Goal: Task Accomplishment & Management: Use online tool/utility

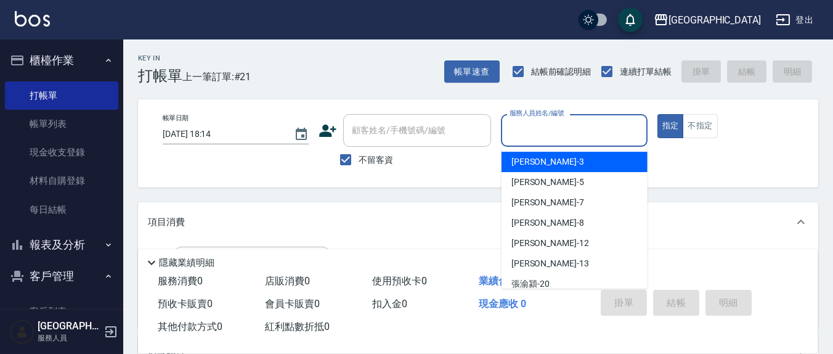
click at [518, 133] on input "服務人員姓名/編號" at bounding box center [574, 131] width 135 height 22
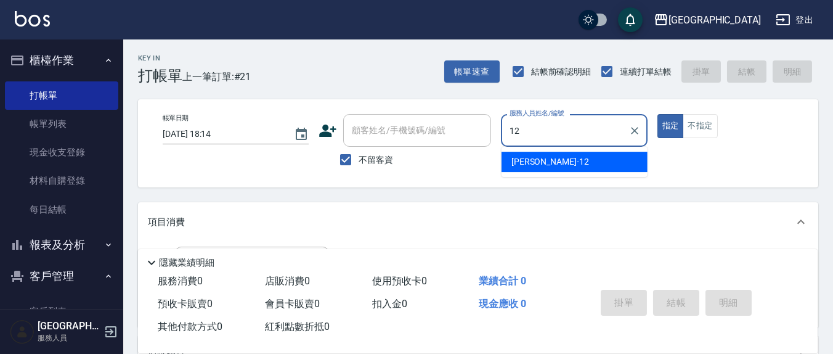
type input "12"
type button "true"
type input "[PERSON_NAME]-12"
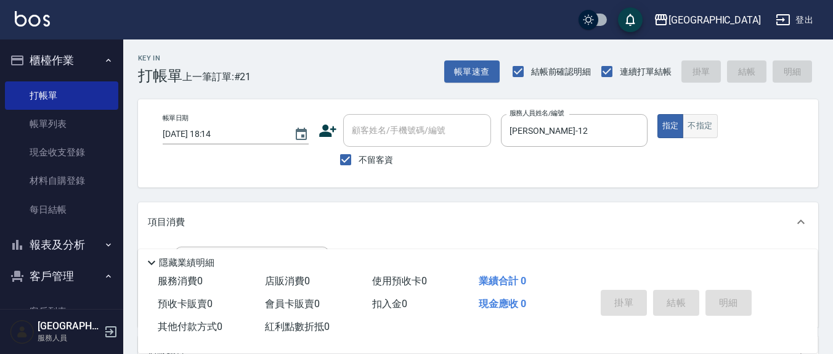
click at [696, 122] on button "不指定" at bounding box center [700, 126] width 35 height 24
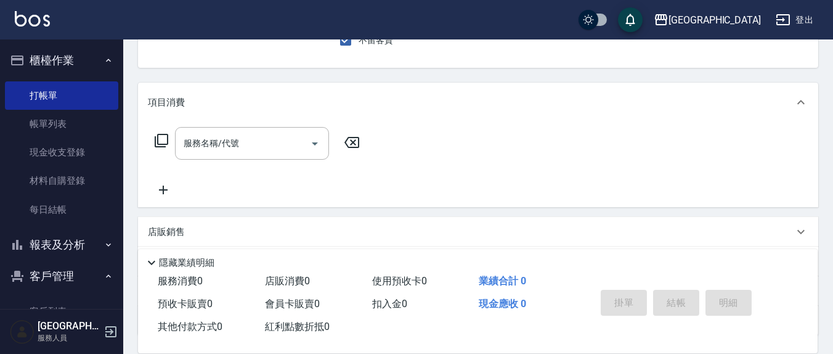
scroll to position [128, 0]
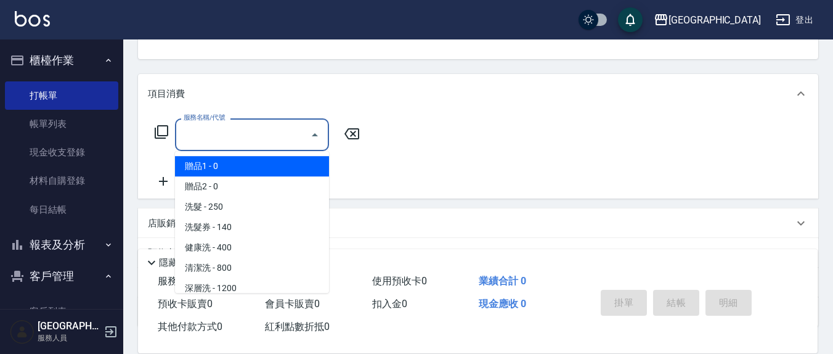
click at [263, 131] on input "服務名稱/代號" at bounding box center [243, 135] width 125 height 22
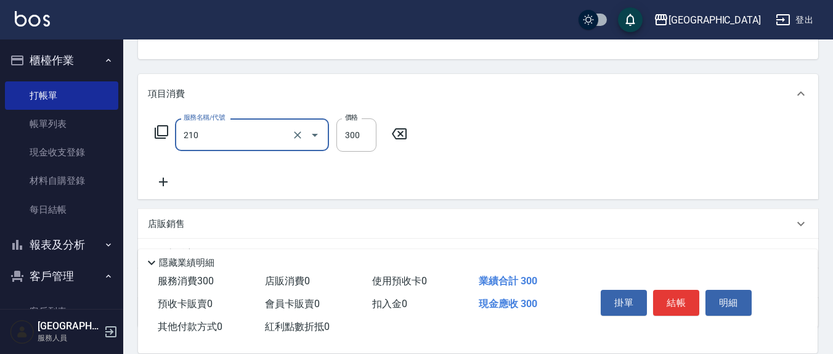
type input "[PERSON_NAME]洗髮精(210)"
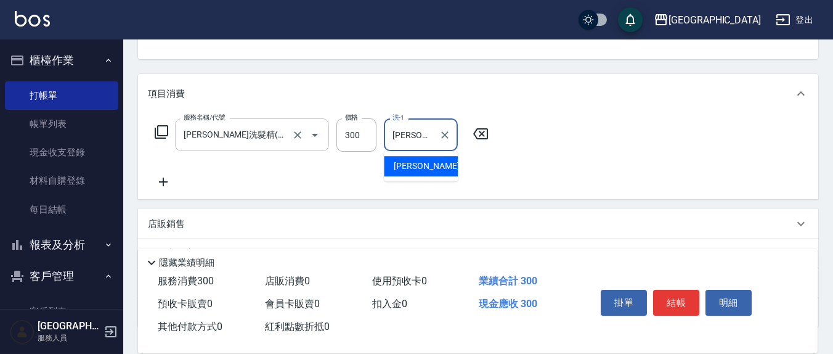
type input "[PERSON_NAME]-22"
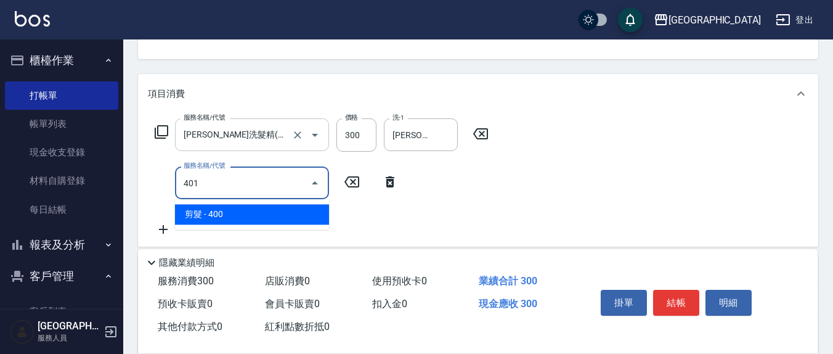
type input "剪髮(401)"
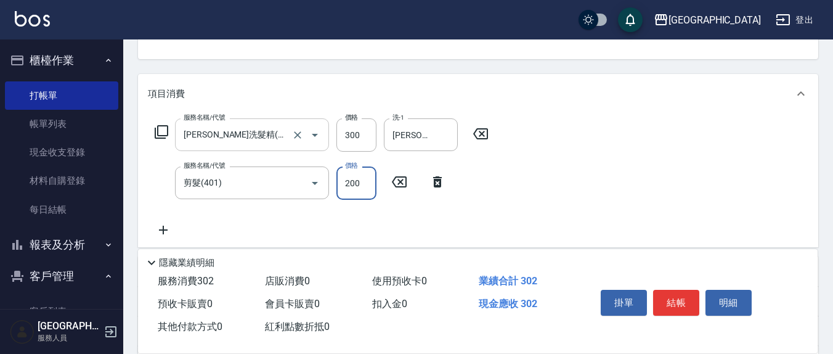
type input "200"
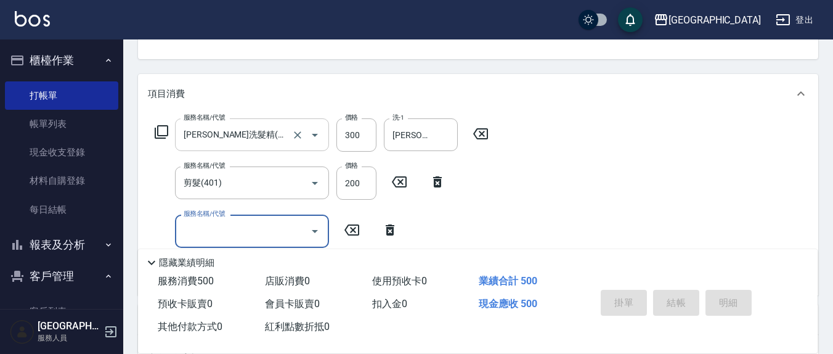
type input "[DATE] 18:47"
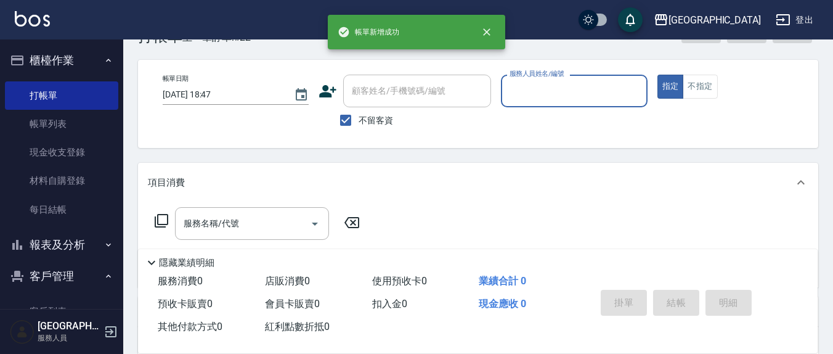
scroll to position [0, 0]
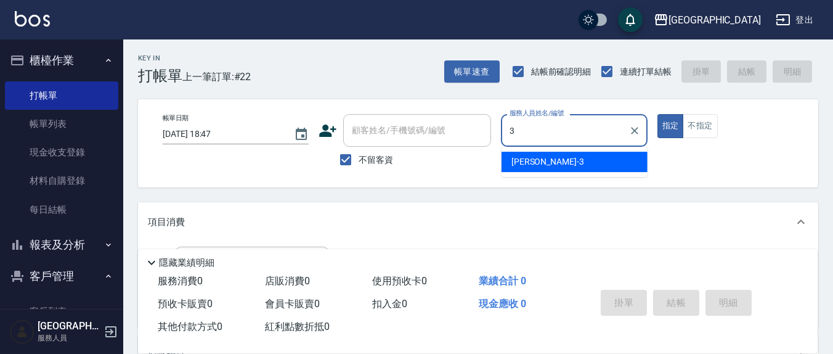
type input "[PERSON_NAME]-3"
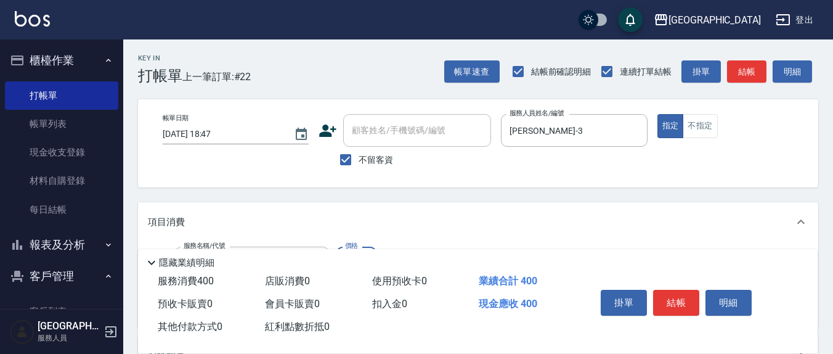
type input "剪髮(401)"
type input "150"
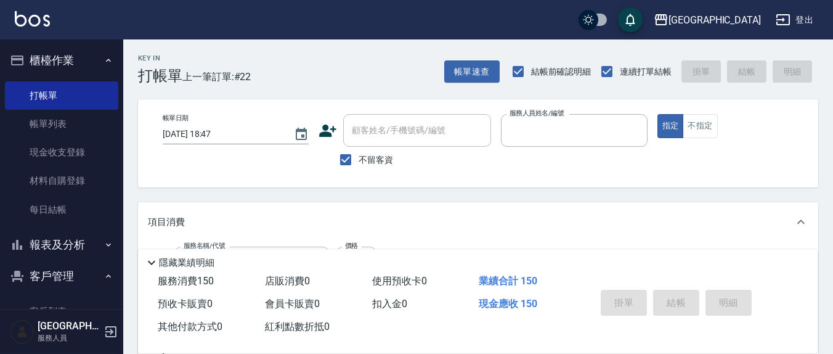
click at [658, 114] on button "指定" at bounding box center [671, 126] width 27 height 24
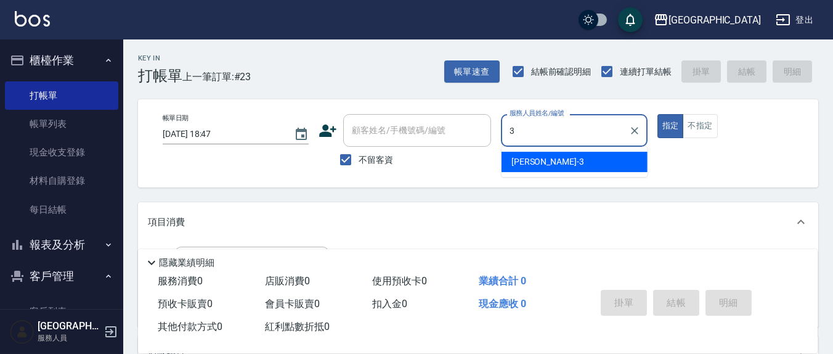
type input "[PERSON_NAME]-3"
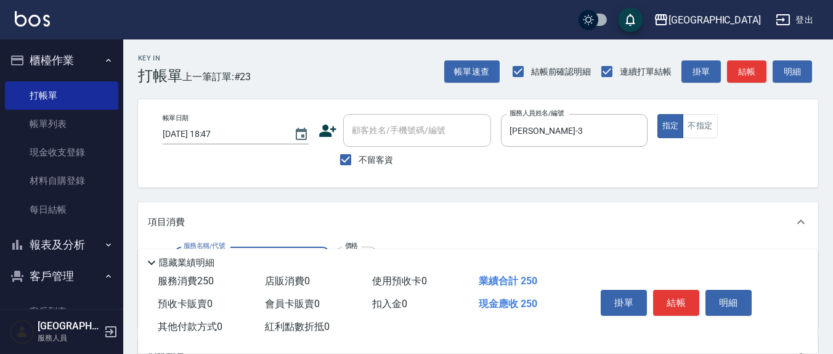
type input "洗髮(201)"
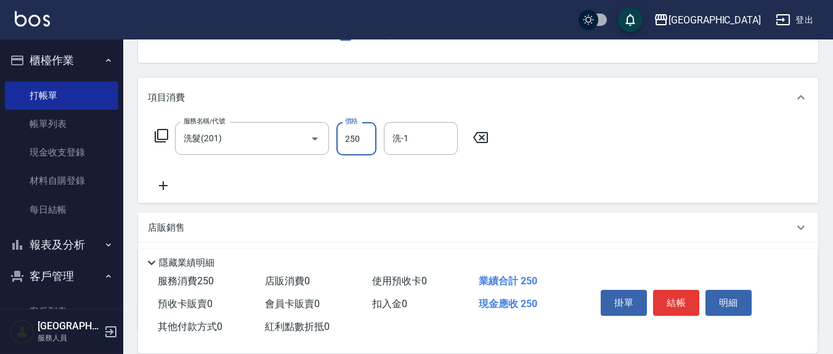
scroll to position [218, 0]
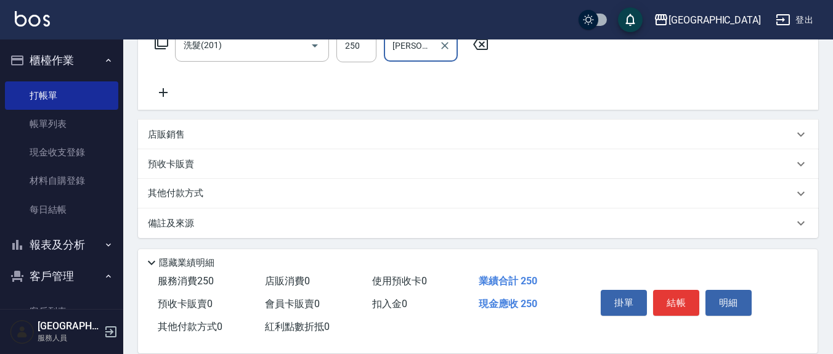
type input "[PERSON_NAME]-22"
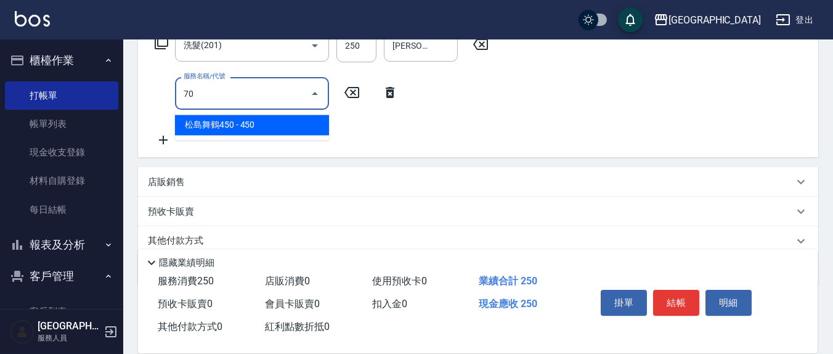
type input "7"
type input "TG護髮素(潤絲)(807)"
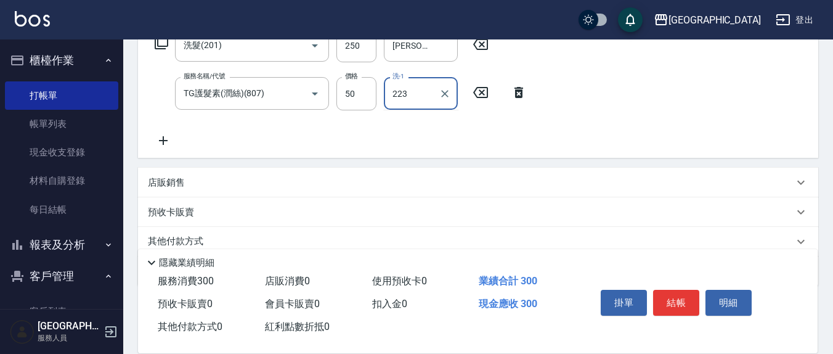
type input "223"
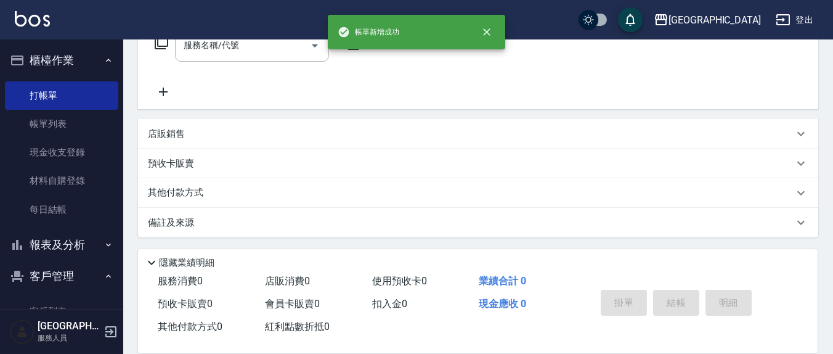
scroll to position [0, 0]
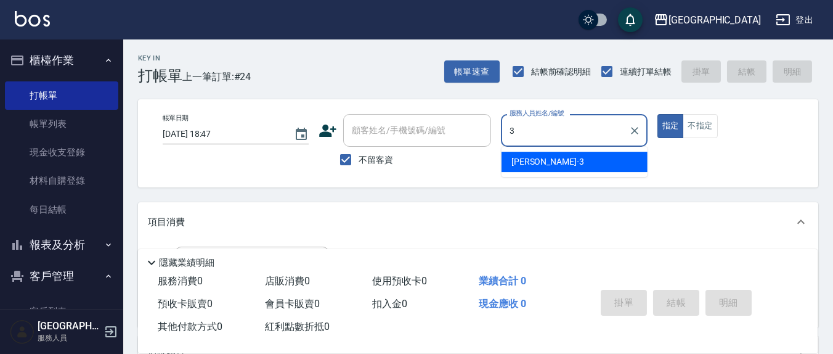
type input "[PERSON_NAME]-3"
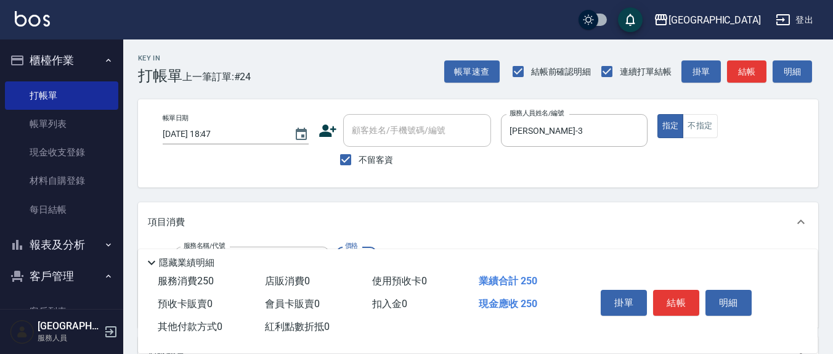
type input "洗髮(201)"
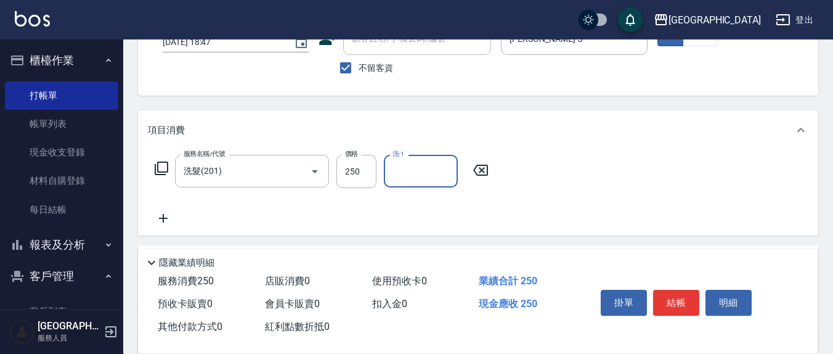
scroll to position [128, 0]
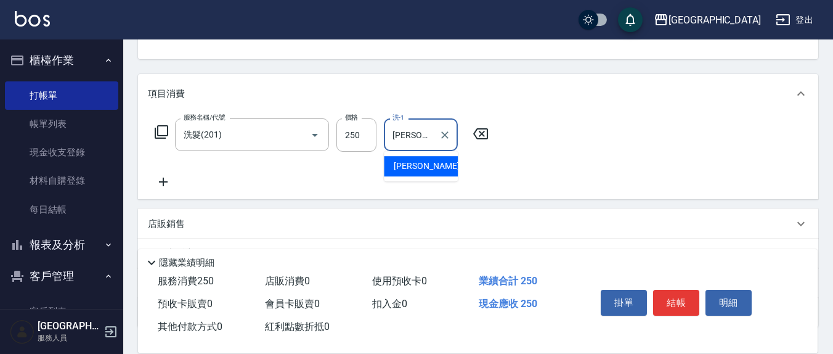
type input "[PERSON_NAME]-22"
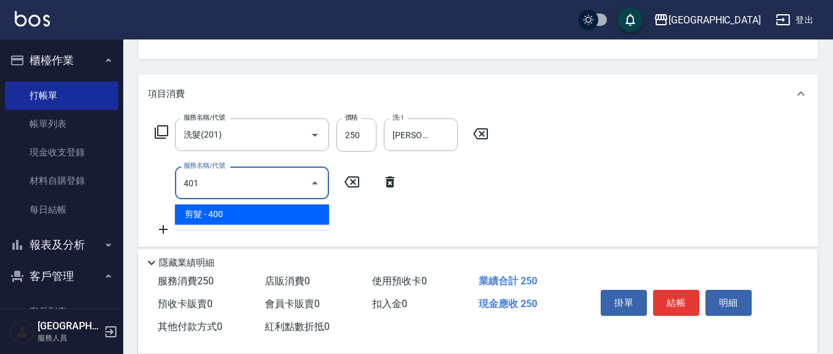
type input "剪髮(401)"
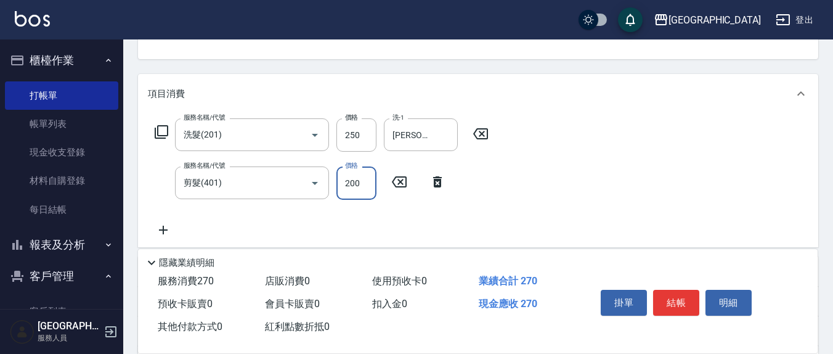
type input "200"
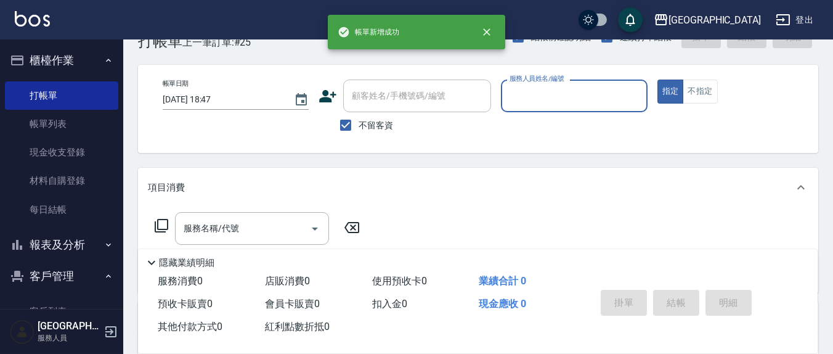
scroll to position [0, 0]
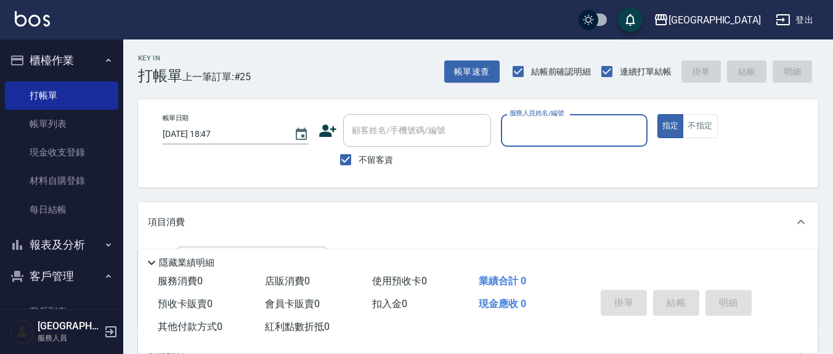
drag, startPoint x: 344, startPoint y: 161, endPoint x: 331, endPoint y: 160, distance: 13.0
click at [343, 160] on input "不留客資" at bounding box center [346, 160] width 26 height 26
checkbox input "false"
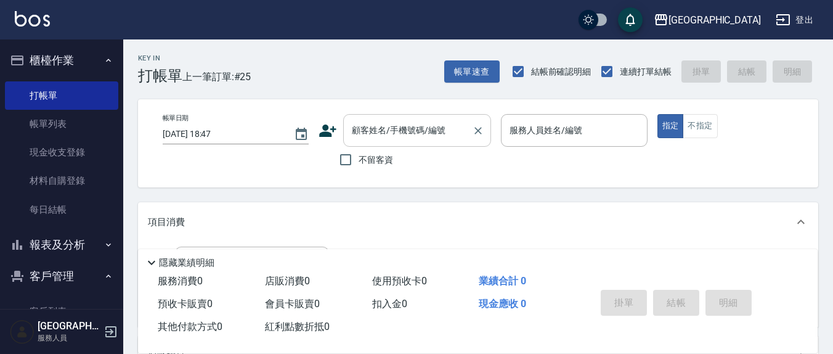
click at [397, 137] on input "顧客姓名/手機號碼/編號" at bounding box center [408, 131] width 118 height 22
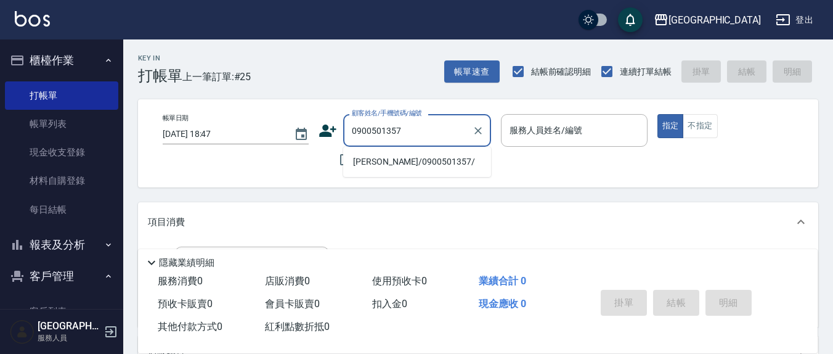
click at [427, 158] on li "[PERSON_NAME]/0900501357/" at bounding box center [417, 162] width 148 height 20
type input "[PERSON_NAME]/0900501357/"
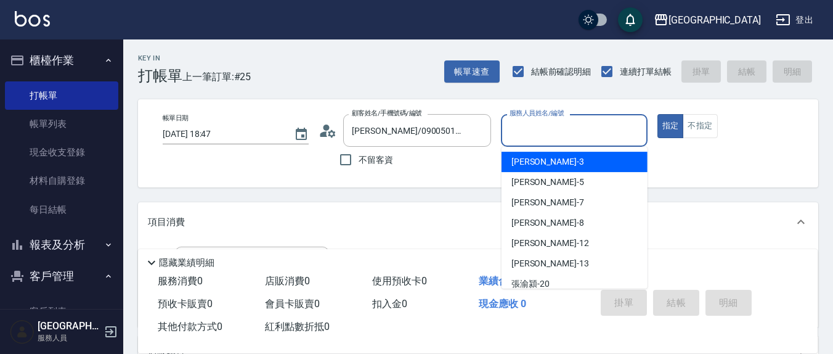
click at [555, 131] on input "服務人員姓名/編號" at bounding box center [574, 131] width 135 height 22
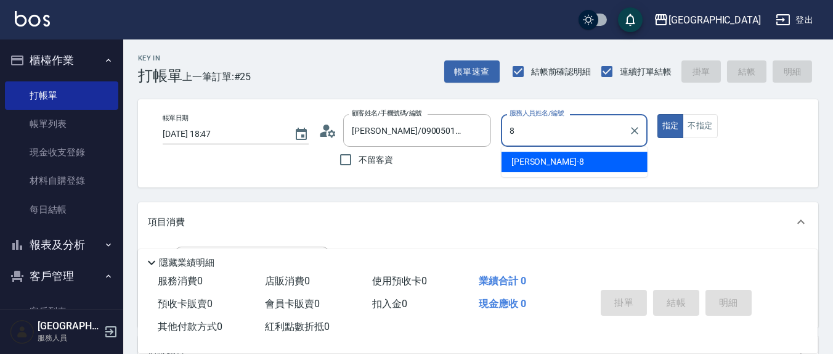
type input "[PERSON_NAME]-8"
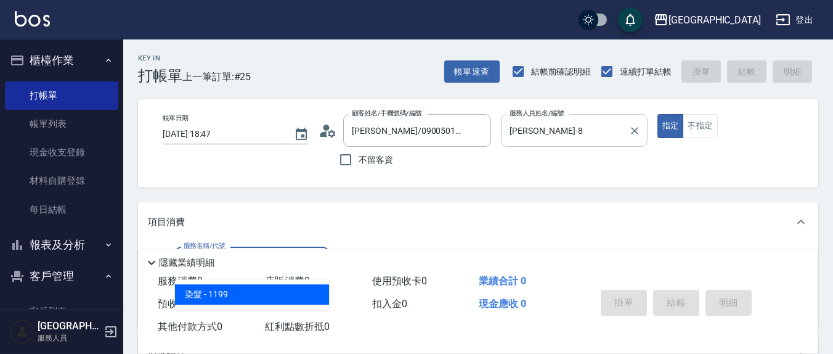
type input "染髮(501)"
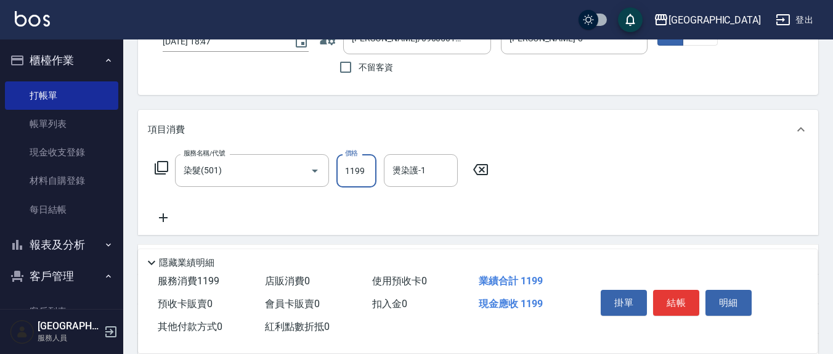
scroll to position [128, 0]
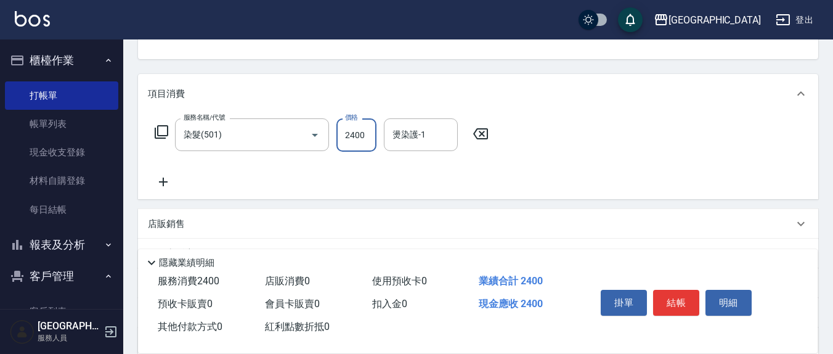
type input "2400"
type input "[PERSON_NAME]-8"
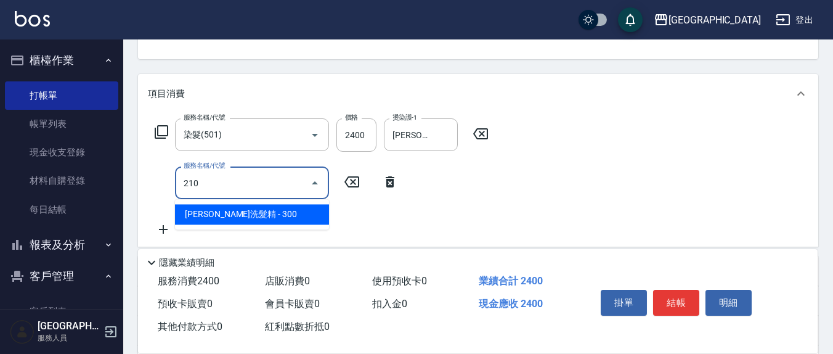
type input "[PERSON_NAME]洗髮精(210)"
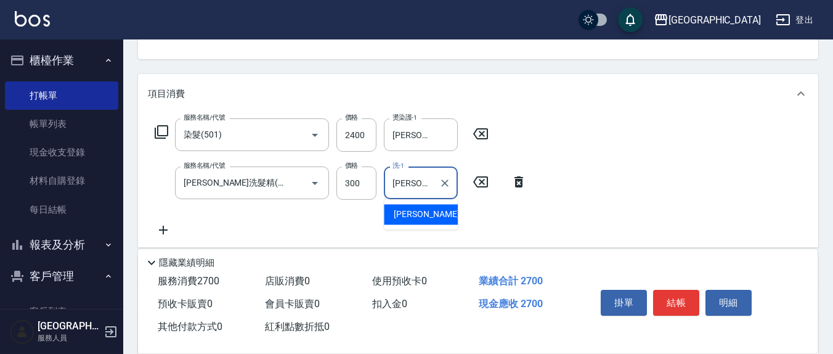
type input "[PERSON_NAME]-8"
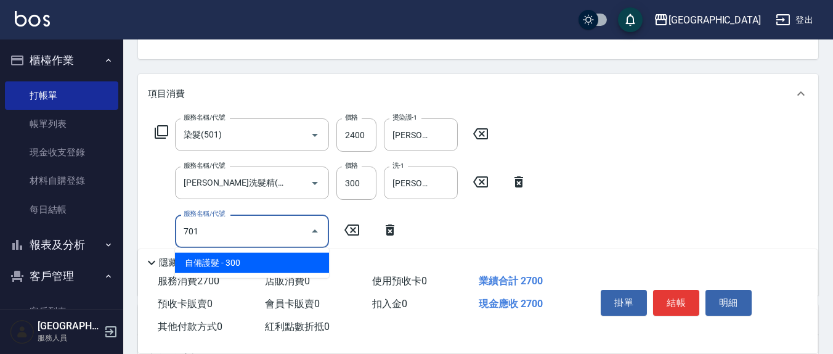
type input "自備護髮(701)"
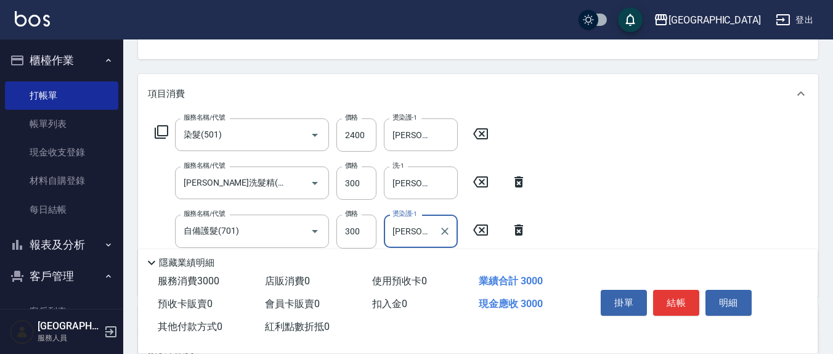
type input "[PERSON_NAME]-8"
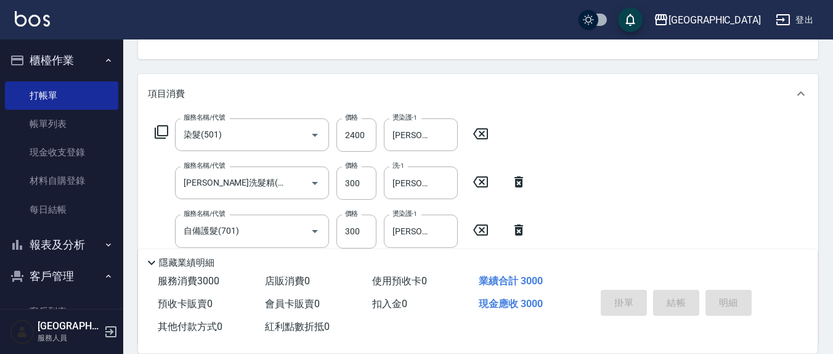
type input "[DATE] 18:48"
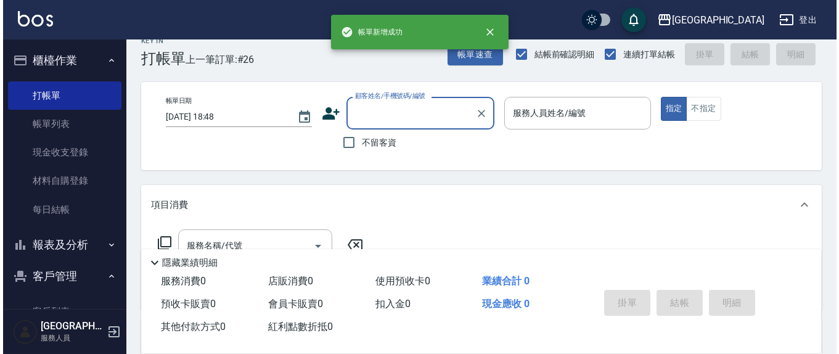
scroll to position [0, 0]
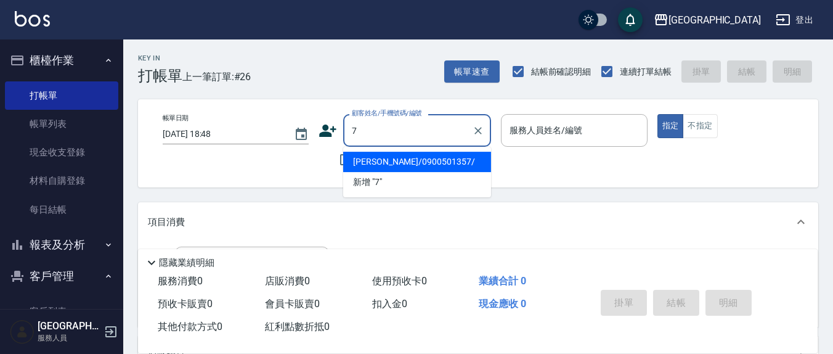
click at [658, 114] on button "指定" at bounding box center [671, 126] width 27 height 24
type input "[PERSON_NAME]/0900501357/"
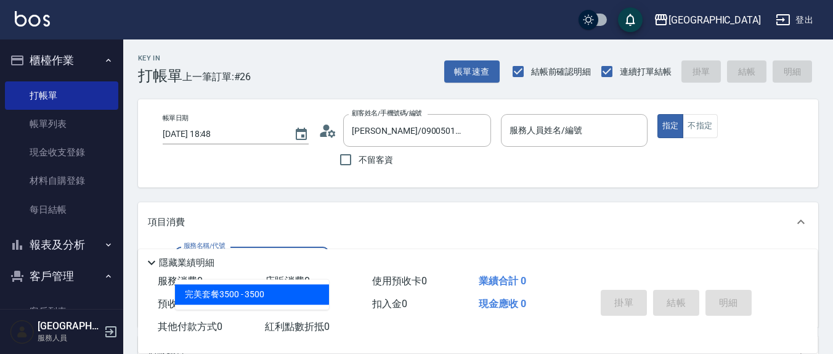
type input "完美套餐3500(316)"
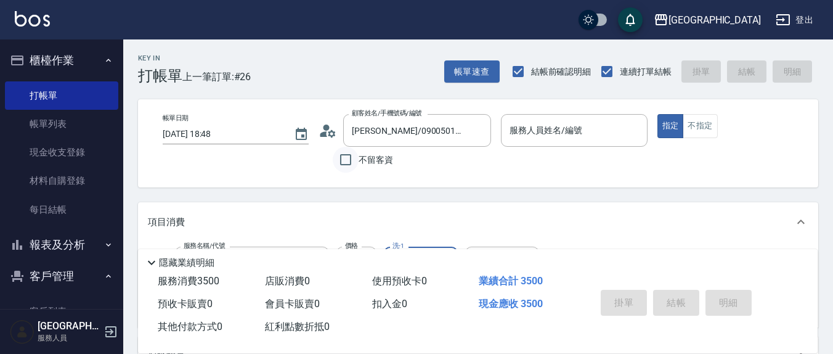
click at [346, 157] on input "不留客資" at bounding box center [346, 160] width 26 height 26
checkbox input "true"
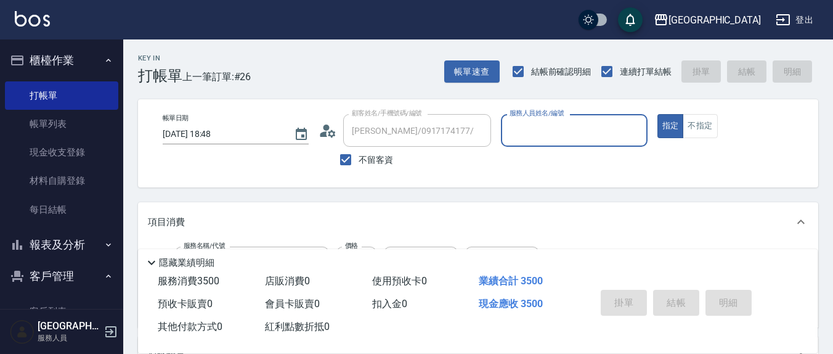
type input "[PERSON_NAME]/0955596675/"
click at [516, 134] on input "服務人員姓名/編號" at bounding box center [574, 131] width 135 height 22
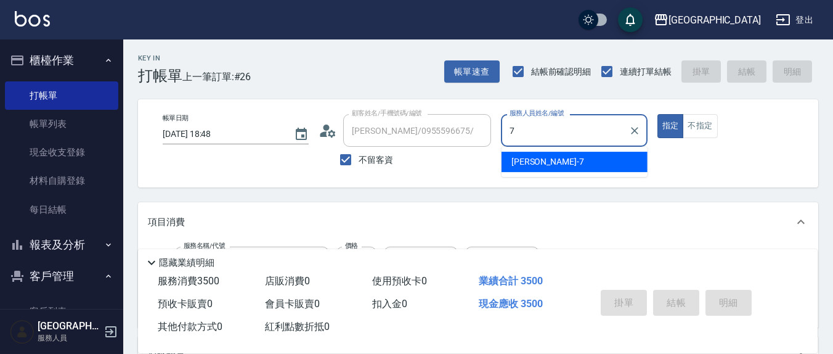
type input "[PERSON_NAME]7"
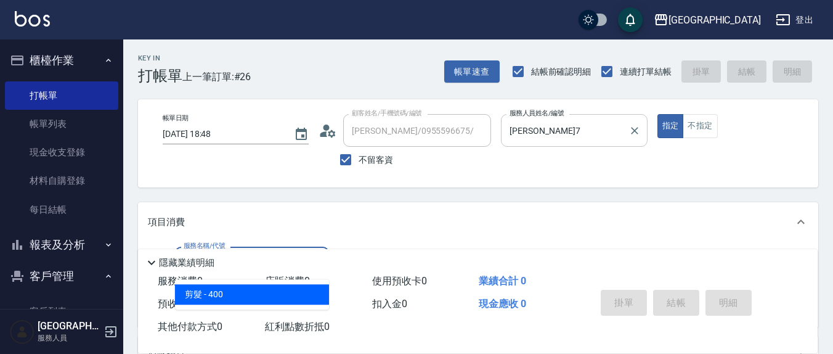
type input "剪髮(401)"
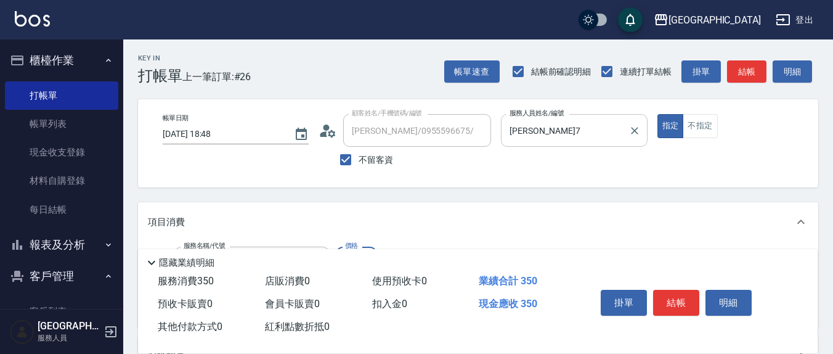
type input "350"
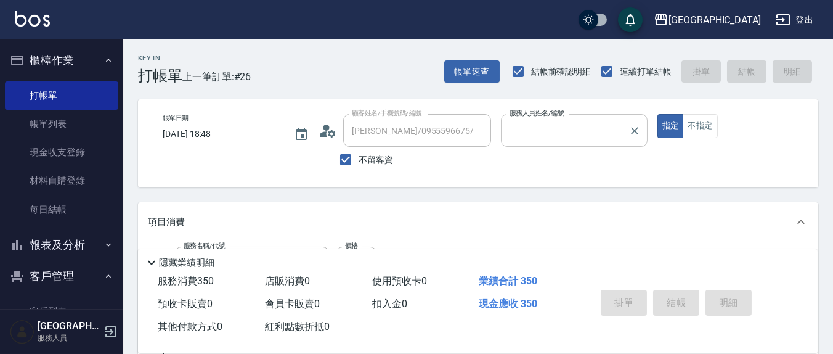
click at [658, 114] on button "指定" at bounding box center [671, 126] width 27 height 24
type input "[DATE] 18:49"
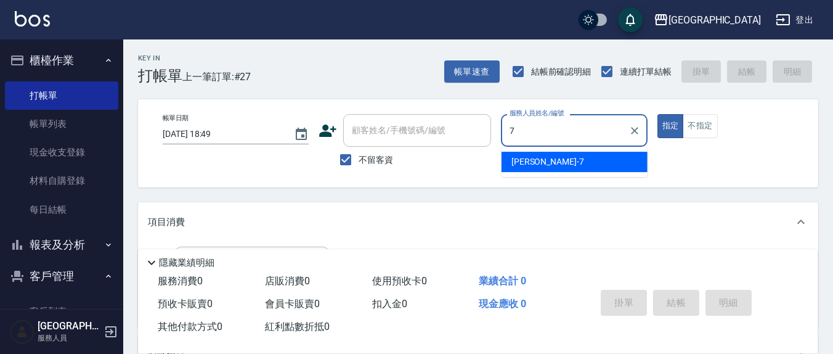
type input "[PERSON_NAME]7"
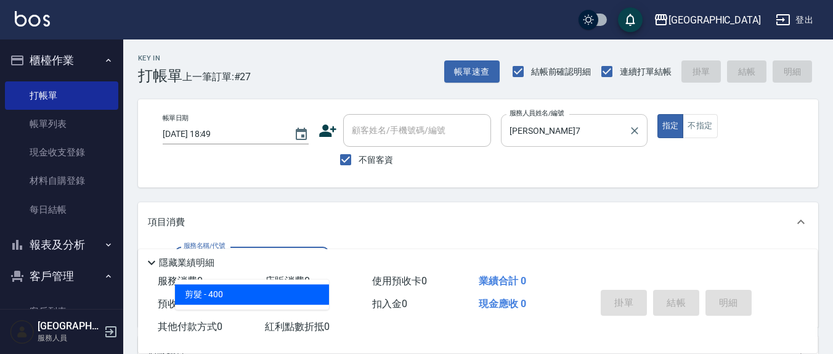
type input "剪髮(401)"
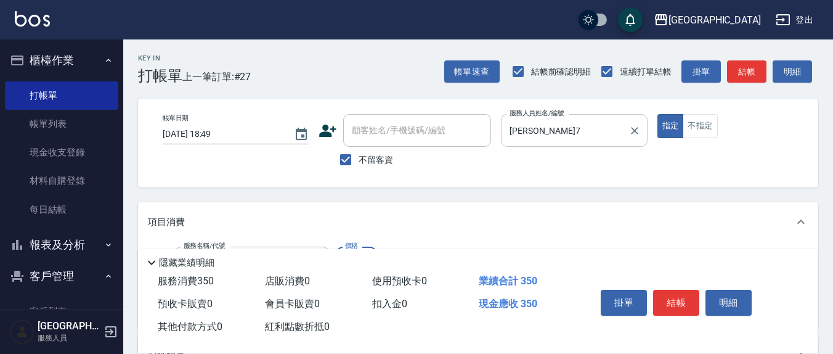
type input "350"
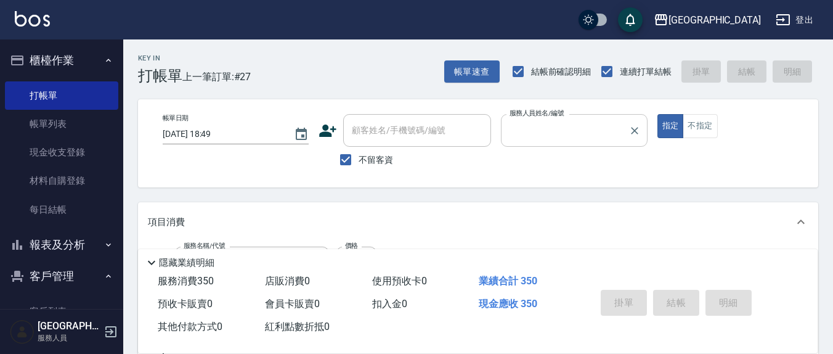
click at [658, 114] on button "指定" at bounding box center [671, 126] width 27 height 24
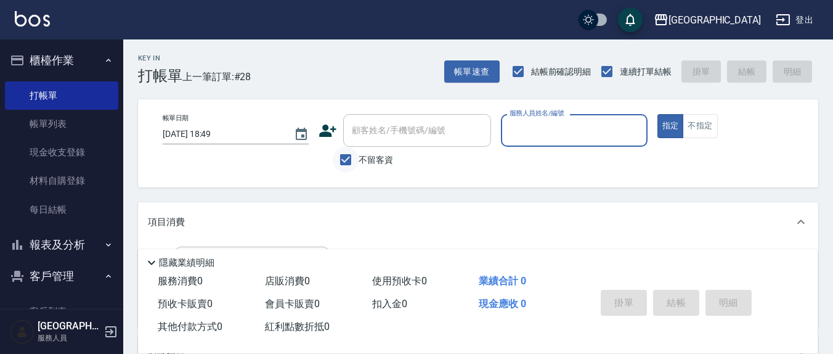
click at [344, 158] on input "不留客資" at bounding box center [346, 160] width 26 height 26
checkbox input "false"
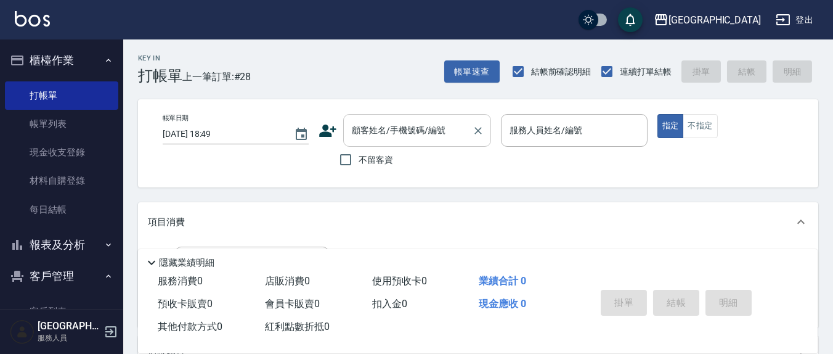
click at [364, 137] on input "顧客姓名/手機號碼/編號" at bounding box center [408, 131] width 118 height 22
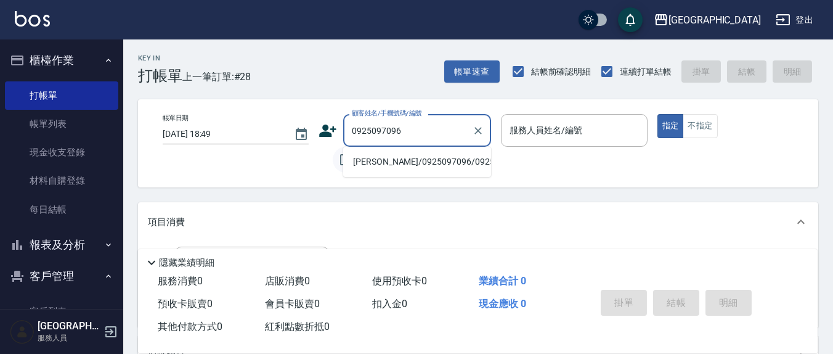
click at [367, 172] on li "[PERSON_NAME]/0925097096/0925097096" at bounding box center [417, 162] width 148 height 20
type input "[PERSON_NAME]/0925097096/0925097096"
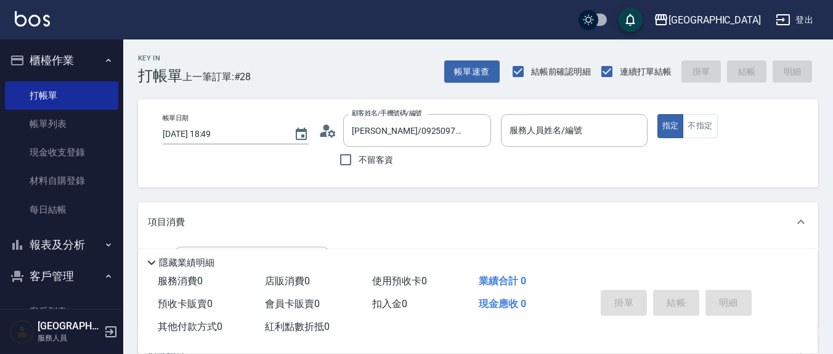
click at [325, 131] on icon at bounding box center [324, 134] width 7 height 6
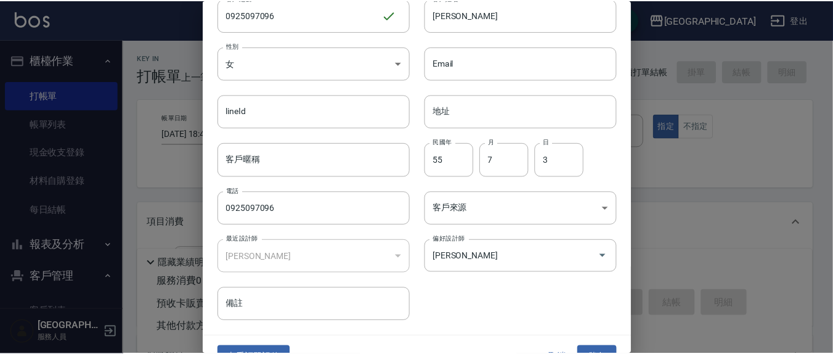
scroll to position [73, 0]
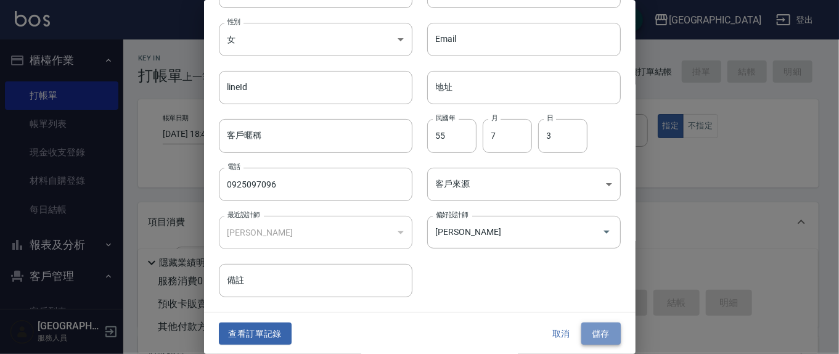
click at [593, 333] on button "儲存" at bounding box center [600, 333] width 39 height 23
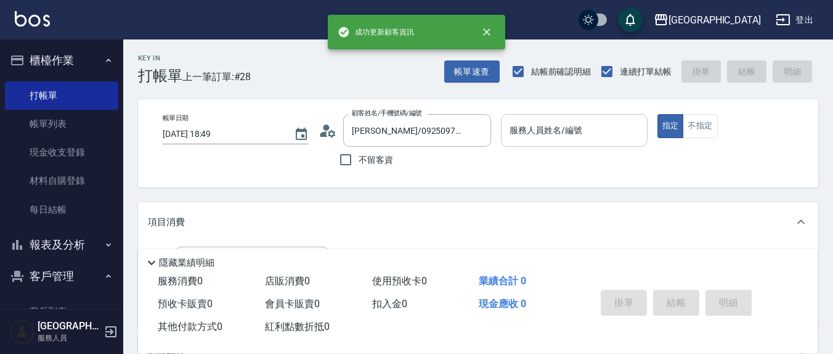
drag, startPoint x: 552, startPoint y: 134, endPoint x: 552, endPoint y: 144, distance: 9.9
click at [552, 140] on input "服務人員姓名/編號" at bounding box center [574, 131] width 135 height 22
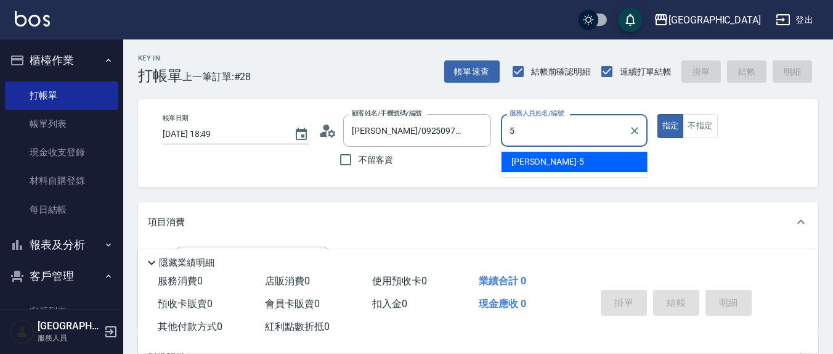
type input "[PERSON_NAME]5"
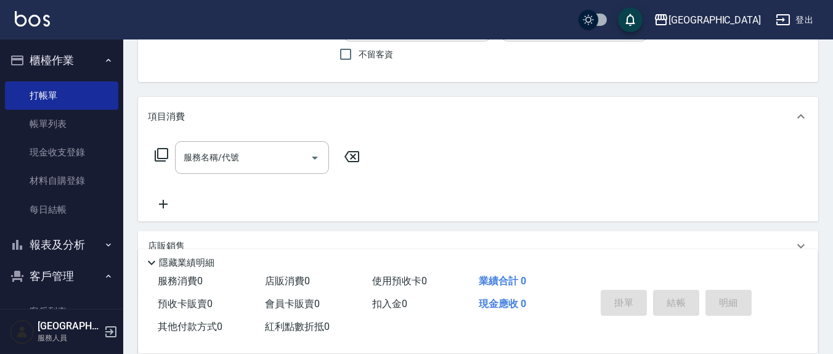
scroll to position [128, 0]
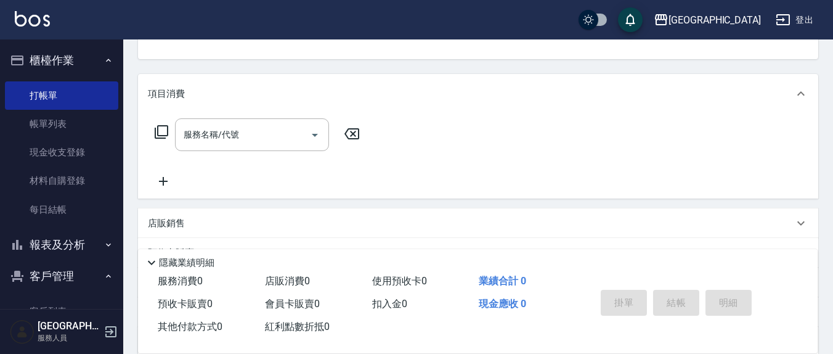
click at [164, 133] on icon at bounding box center [161, 132] width 15 height 15
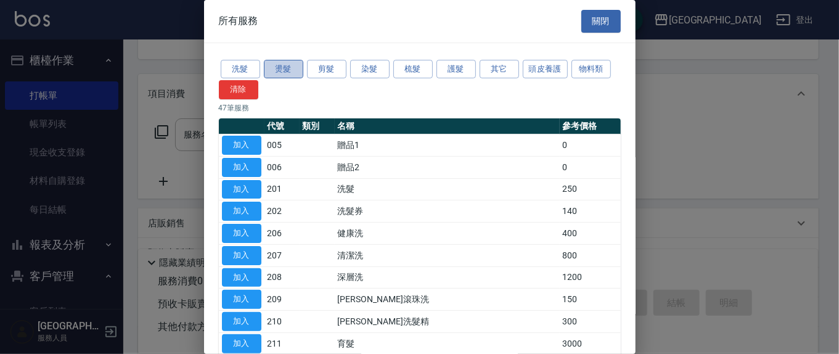
drag, startPoint x: 290, startPoint y: 68, endPoint x: 323, endPoint y: 88, distance: 38.4
click at [290, 68] on button "燙髮" at bounding box center [283, 69] width 39 height 19
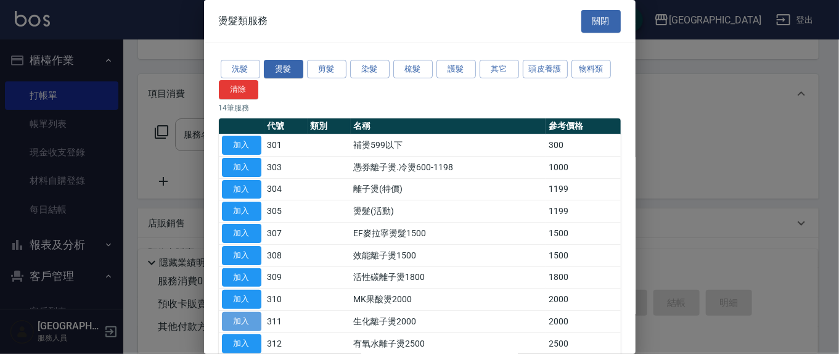
click at [247, 319] on button "加入" at bounding box center [241, 321] width 39 height 19
type input "生化離子燙2000(311)"
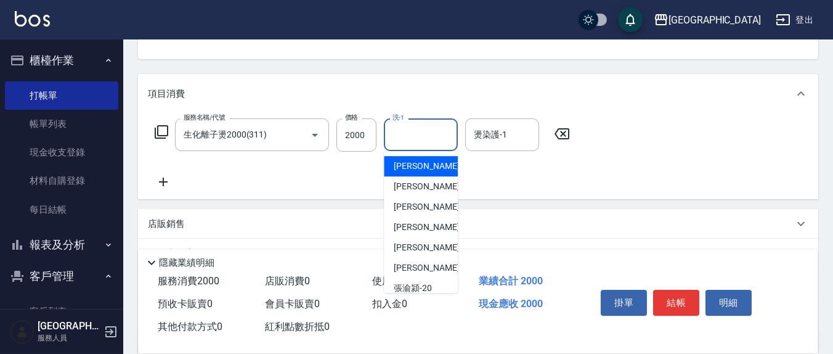
click at [420, 142] on input "洗-1" at bounding box center [421, 135] width 63 height 22
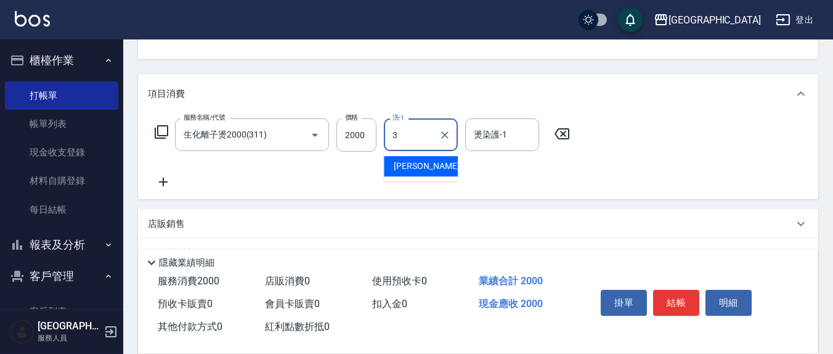
type input "[PERSON_NAME]-3"
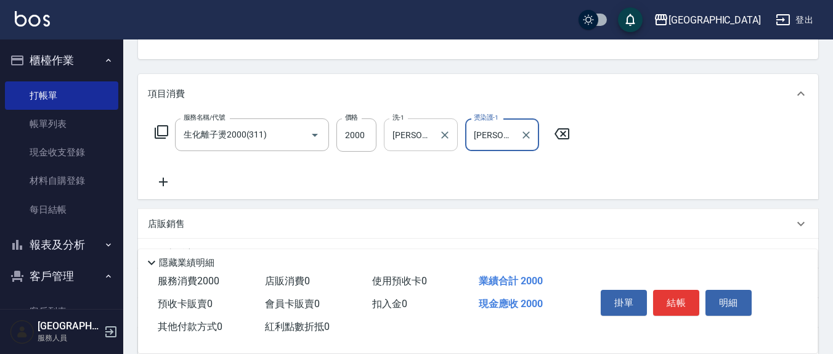
type input "[PERSON_NAME]-3"
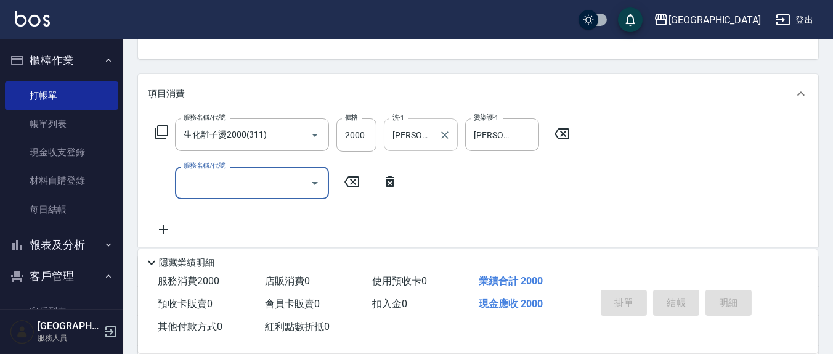
type input "[DATE] 18:50"
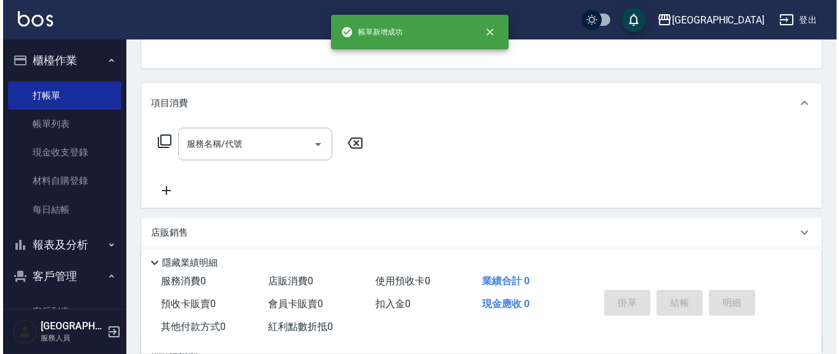
scroll to position [0, 0]
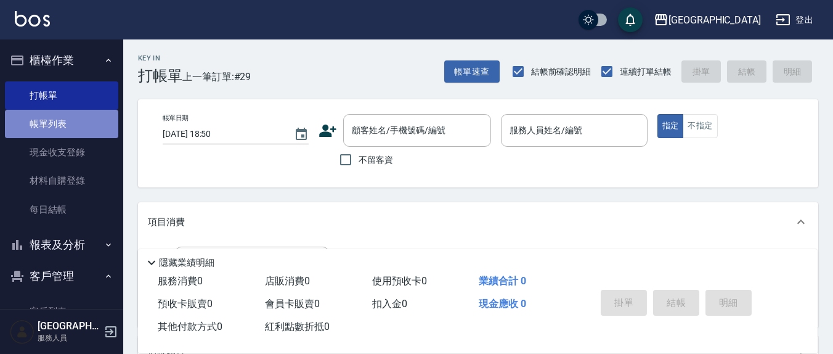
click at [84, 119] on link "帳單列表" at bounding box center [61, 124] width 113 height 28
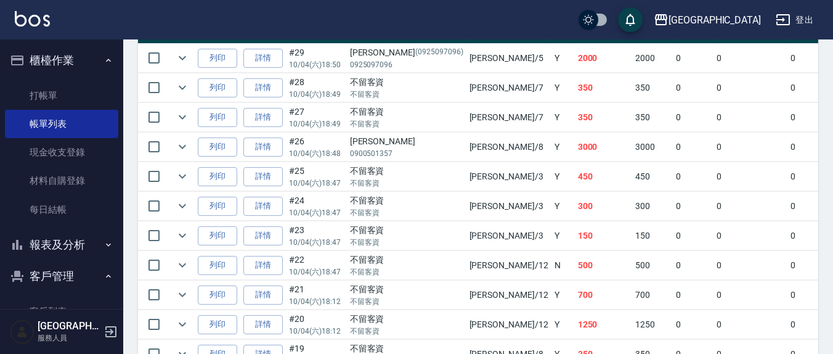
scroll to position [385, 0]
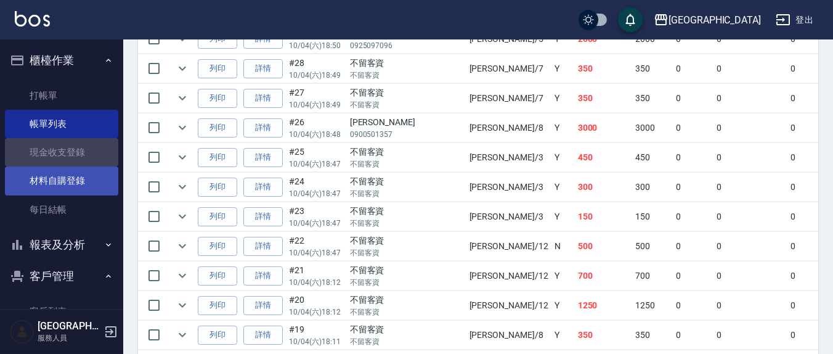
drag, startPoint x: 73, startPoint y: 142, endPoint x: 98, endPoint y: 190, distance: 54.0
click at [73, 142] on link "現金收支登錄" at bounding box center [61, 152] width 113 height 28
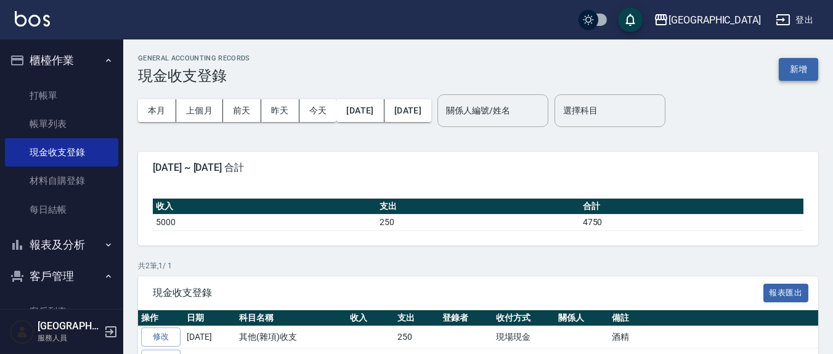
click at [794, 75] on button "新增" at bounding box center [798, 69] width 39 height 23
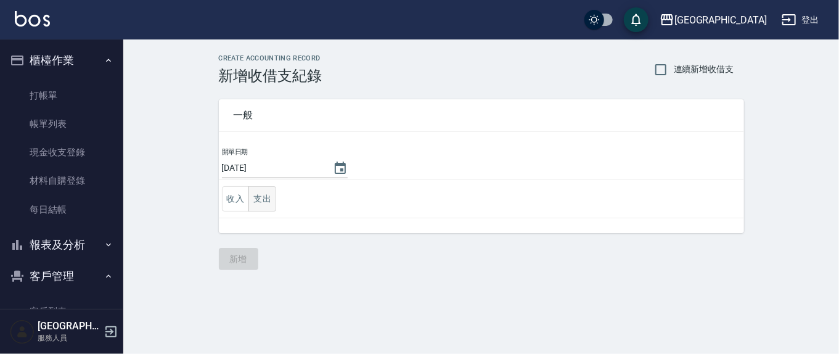
click at [255, 205] on button "支出" at bounding box center [262, 198] width 28 height 25
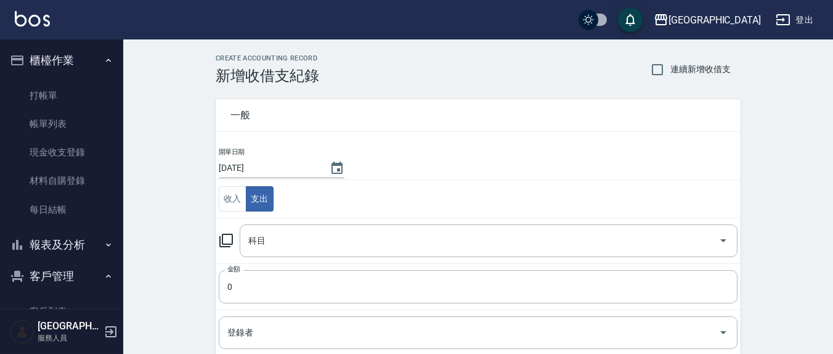
click at [226, 243] on icon at bounding box center [226, 241] width 14 height 14
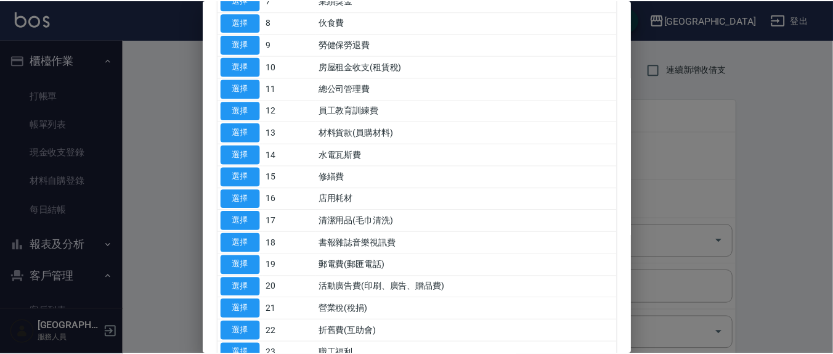
scroll to position [256, 0]
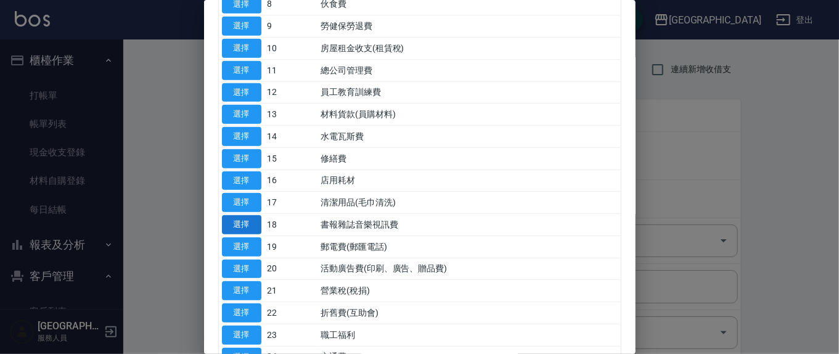
click at [240, 225] on button "選擇" at bounding box center [241, 224] width 39 height 19
type input "18 書報雜誌音樂視訊費"
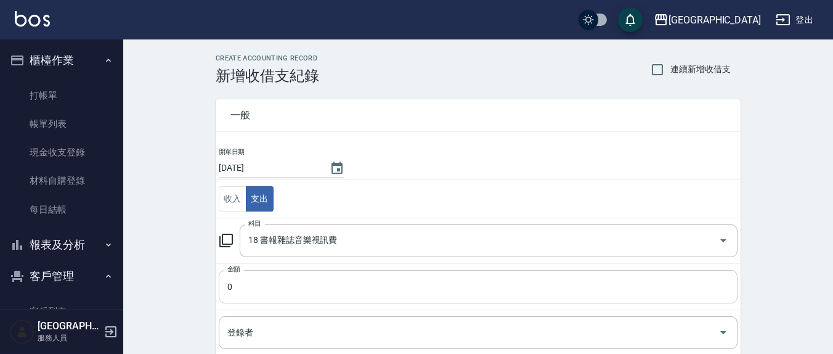
click at [259, 280] on input "0" at bounding box center [478, 286] width 519 height 33
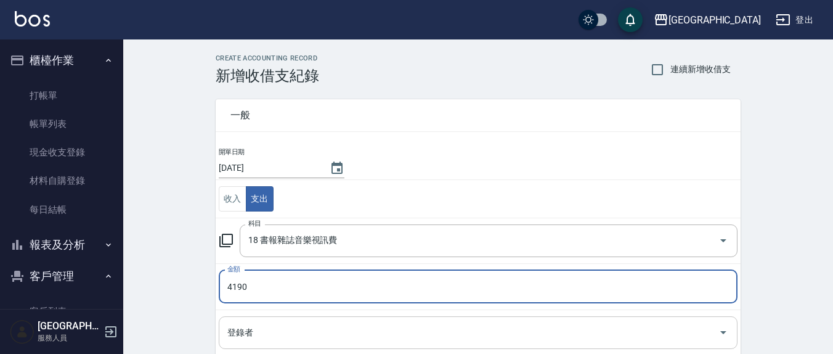
type input "4190"
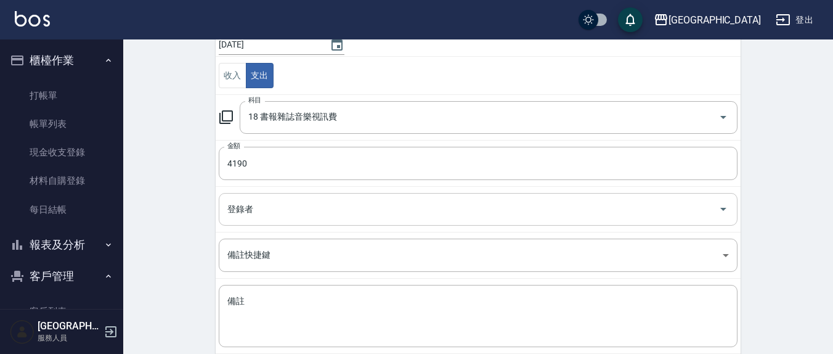
scroll to position [128, 0]
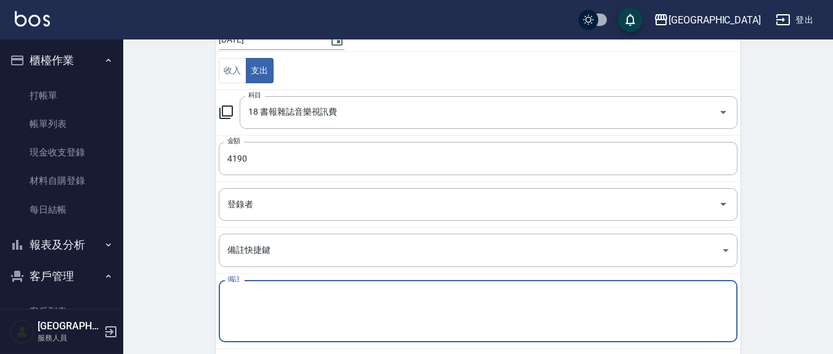
click at [248, 295] on textarea "備註" at bounding box center [478, 311] width 502 height 42
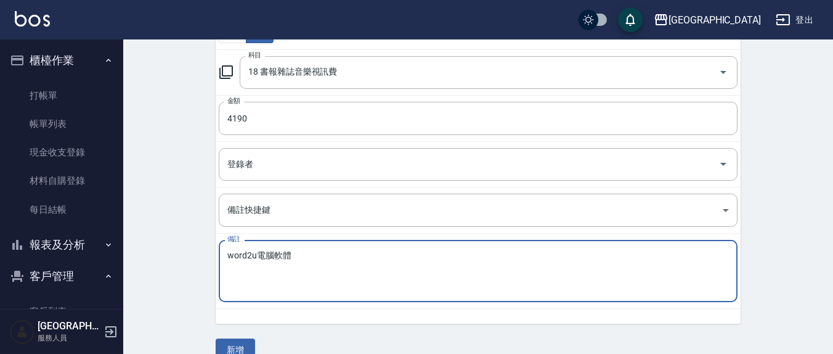
scroll to position [189, 0]
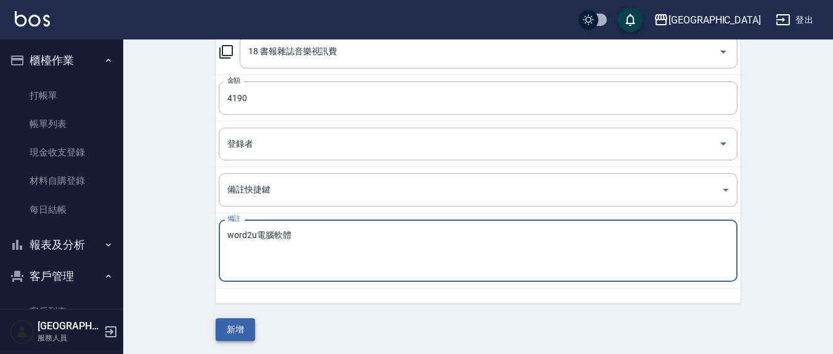
type textarea "word2u電腦軟體"
click at [221, 329] on button "新增" at bounding box center [235, 329] width 39 height 23
